Goal: Task Accomplishment & Management: Manage account settings

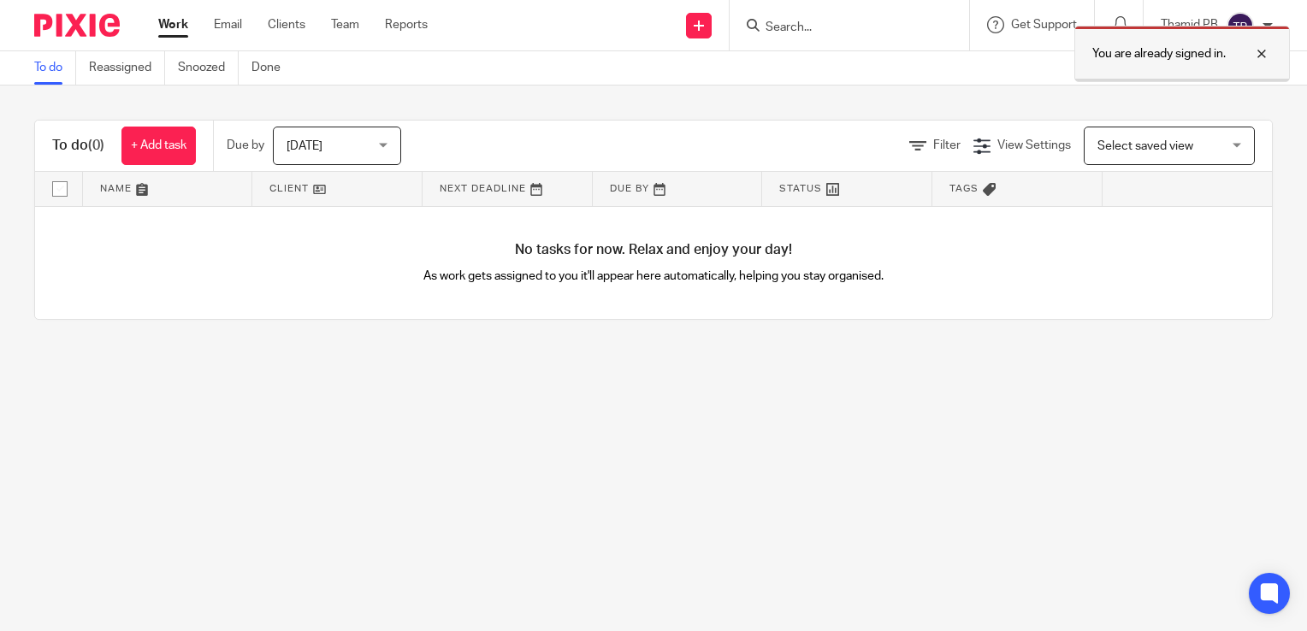
click at [1255, 55] on div at bounding box center [1248, 54] width 46 height 21
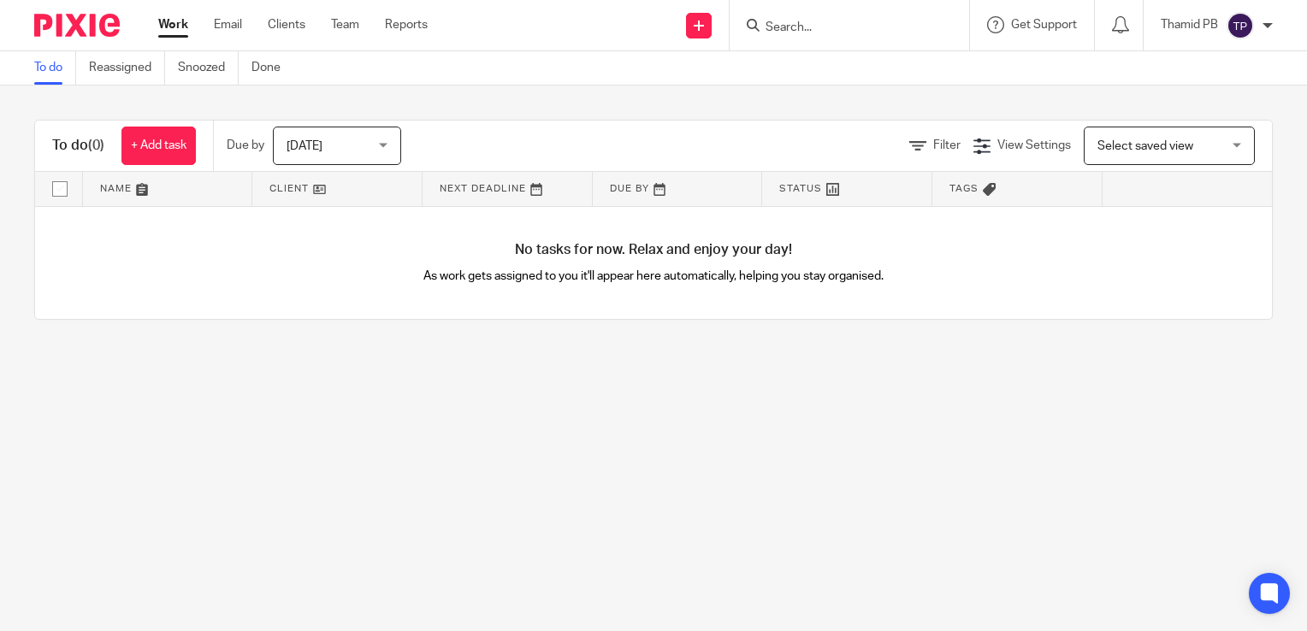
click at [1255, 22] on div "Thamid PB" at bounding box center [1216, 25] width 112 height 27
click at [1200, 122] on span "Logout" at bounding box center [1193, 119] width 38 height 12
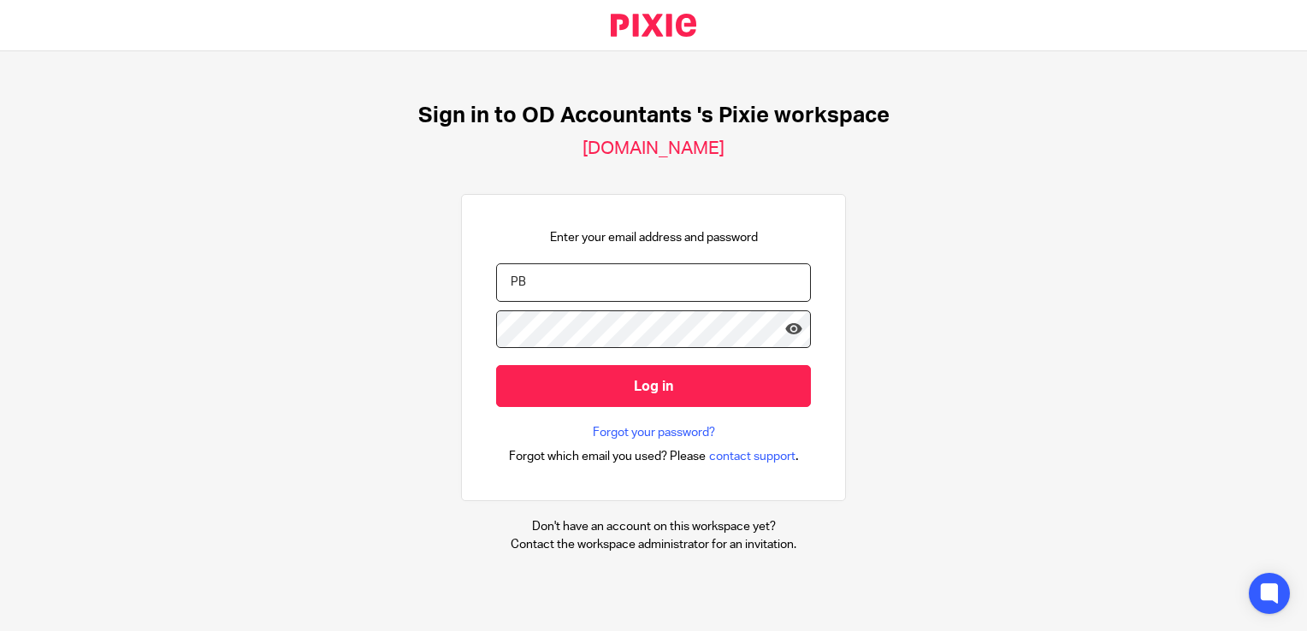
click at [602, 283] on input "PB" at bounding box center [653, 282] width 315 height 38
click at [346, 316] on div "Sign in to OD Accountants 's Pixie workspace [DOMAIN_NAME] Enter your email add…" at bounding box center [653, 327] width 1307 height 553
click at [417, 331] on div "Sign in to OD Accountants 's Pixie workspace [DOMAIN_NAME] Enter your email add…" at bounding box center [653, 327] width 1307 height 553
click at [557, 286] on input "PB" at bounding box center [653, 282] width 315 height 38
drag, startPoint x: 557, startPoint y: 286, endPoint x: 440, endPoint y: 286, distance: 116.3
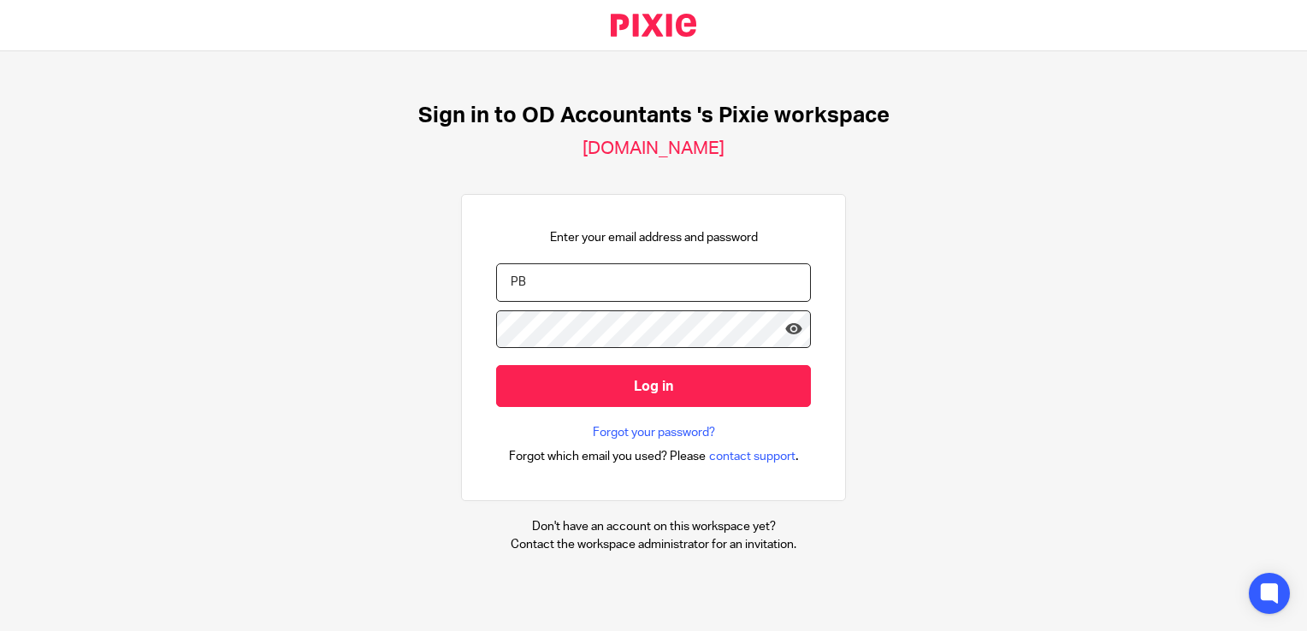
click at [440, 286] on div "Sign in to OD Accountants 's Pixie workspace oda.usepixie.net Enter your email …" at bounding box center [653, 327] width 1307 height 553
type input "Payroll"
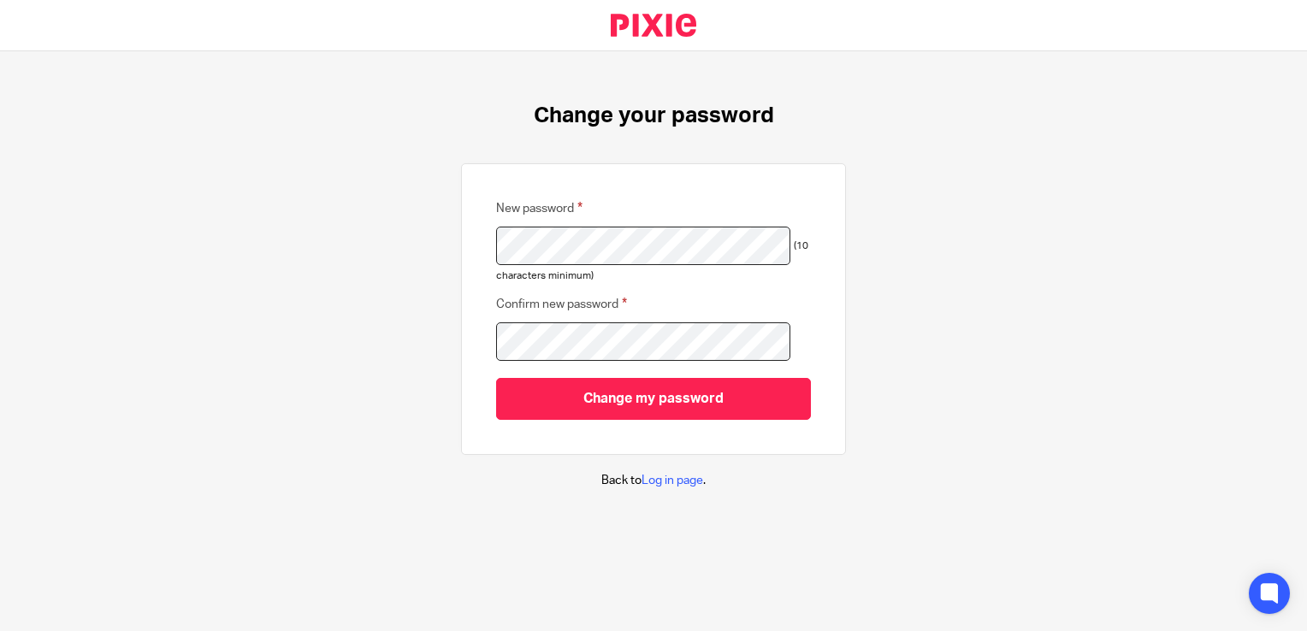
click at [360, 234] on div "Change your password New password (10 characters minimum) Confirm new password …" at bounding box center [653, 295] width 1307 height 489
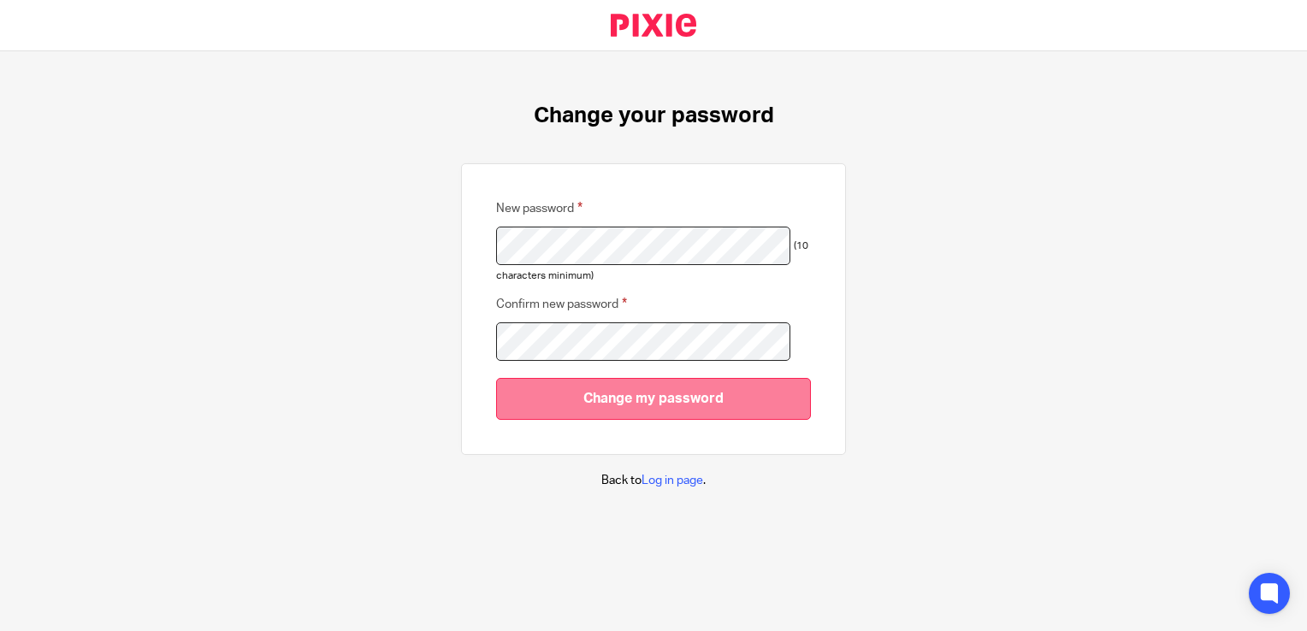
click at [711, 408] on input "Change my password" at bounding box center [653, 399] width 315 height 42
